Goal: Information Seeking & Learning: Learn about a topic

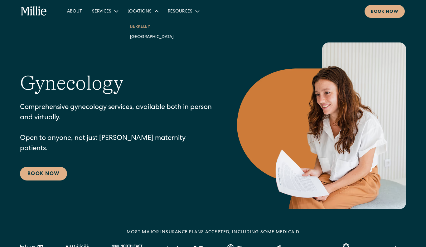
click at [144, 27] on link "Berkeley" at bounding box center [152, 26] width 54 height 10
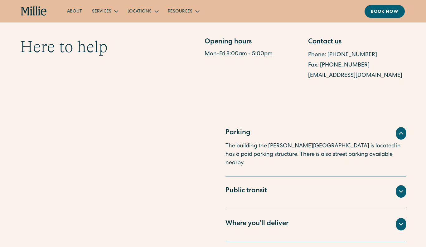
scroll to position [340, 0]
click at [254, 186] on div "Public transit" at bounding box center [246, 191] width 41 height 10
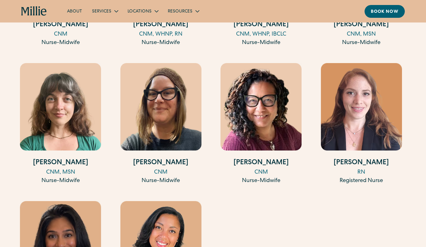
scroll to position [936, 0]
click at [361, 170] on div "RN" at bounding box center [361, 172] width 81 height 8
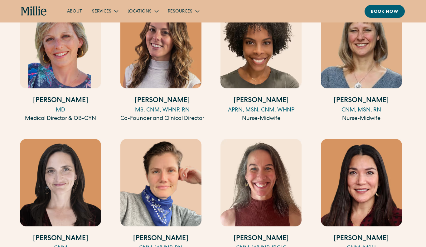
scroll to position [722, 0]
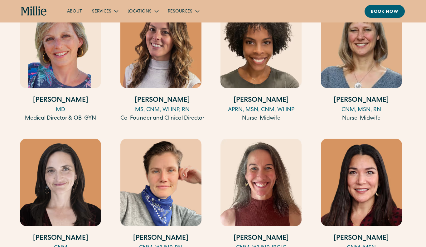
click at [147, 108] on div "MS, CNM, WHNP, RN" at bounding box center [162, 110] width 84 height 8
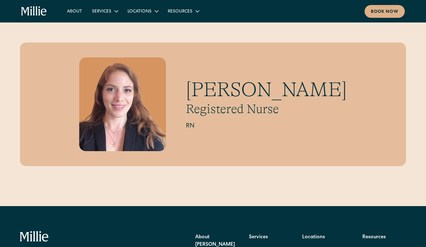
click at [125, 100] on img at bounding box center [122, 104] width 87 height 94
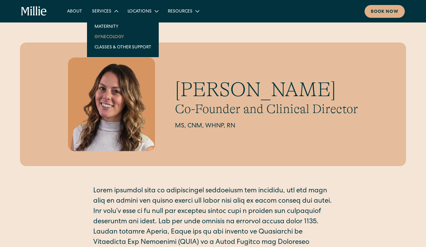
click at [115, 37] on link "Gynecology" at bounding box center [123, 37] width 67 height 10
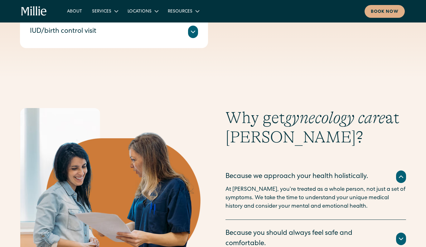
scroll to position [445, 0]
